Goal: Answer question/provide support

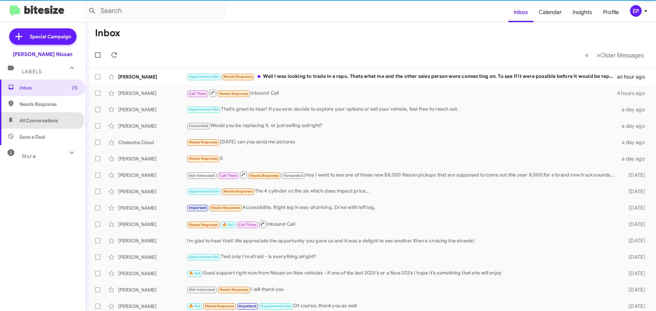
click at [41, 118] on span "All Conversations" at bounding box center [38, 120] width 39 height 7
type input "in:all-conversations"
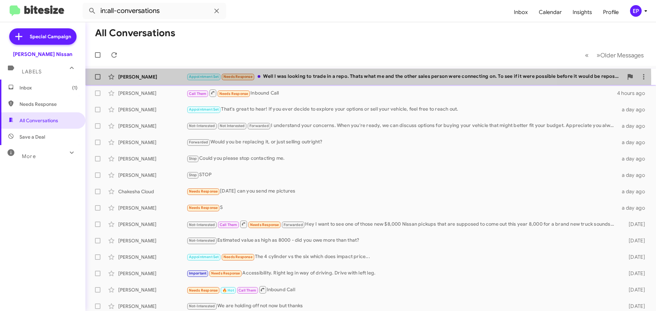
click at [300, 81] on div "Appointment Set Needs Response Well I was looking to trade in a repo. Thats wha…" at bounding box center [405, 77] width 437 height 8
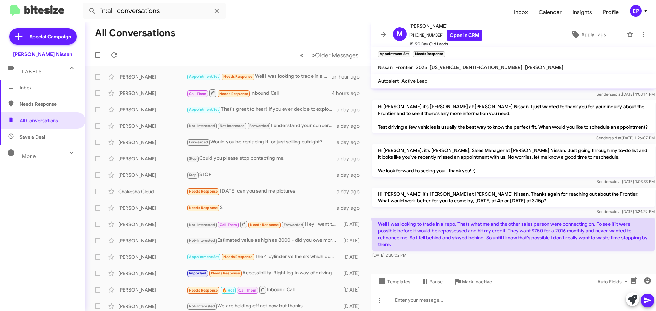
scroll to position [126, 0]
click at [497, 253] on div "[DATE] 2:30:02 PM" at bounding box center [514, 255] width 282 height 7
click at [469, 31] on link "Open in CRM" at bounding box center [465, 35] width 36 height 11
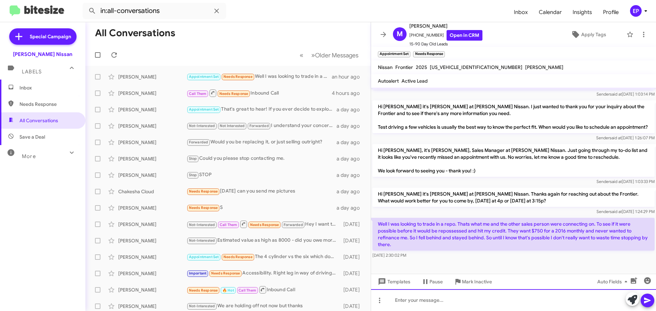
click at [484, 305] on div at bounding box center [513, 301] width 285 height 22
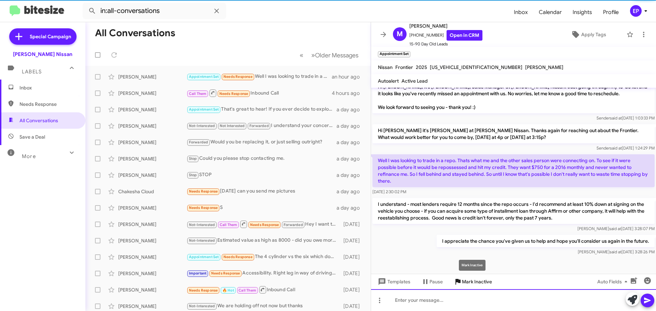
scroll to position [189, 0]
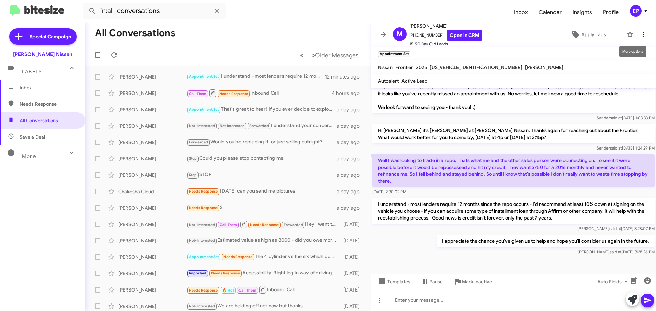
click at [641, 36] on icon at bounding box center [644, 34] width 8 height 8
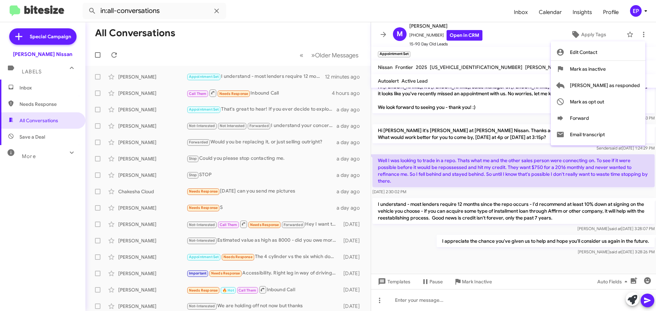
click at [517, 34] on div at bounding box center [328, 155] width 656 height 311
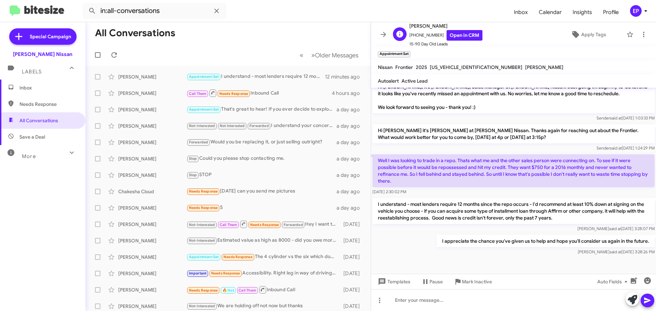
click at [476, 35] on div "M [PERSON_NAME] [PHONE_NUMBER] Open in CRM 15-90 Day Old Leads Apply Tags" at bounding box center [506, 35] width 233 height 26
click at [465, 37] on link "Open in CRM" at bounding box center [465, 35] width 36 height 11
click at [573, 32] on icon at bounding box center [576, 34] width 7 height 7
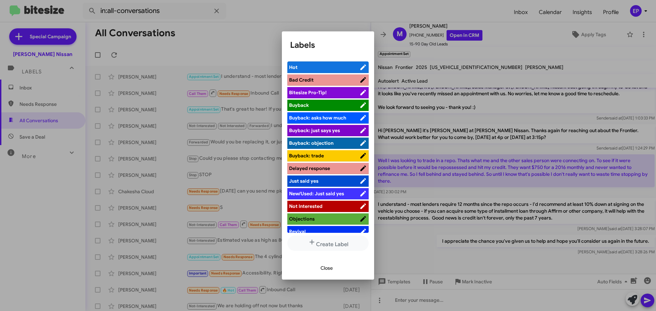
click at [317, 209] on span "Not Interested" at bounding box center [306, 206] width 34 height 6
click at [330, 267] on span "Close" at bounding box center [327, 268] width 12 height 12
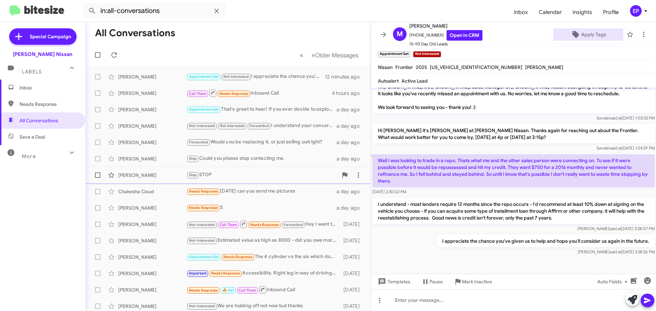
click at [223, 178] on div "Stop STOP" at bounding box center [262, 175] width 151 height 8
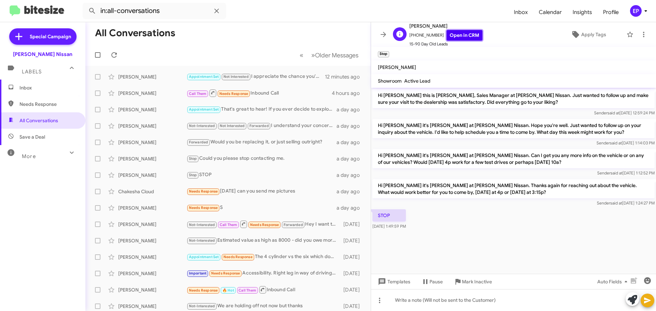
click at [463, 36] on link "Open in CRM" at bounding box center [465, 35] width 36 height 11
